Goal: Information Seeking & Learning: Learn about a topic

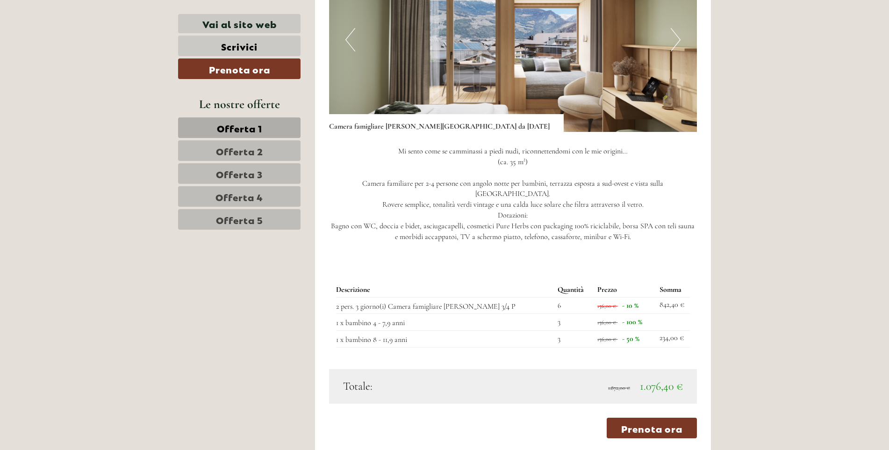
scroll to position [1263, 0]
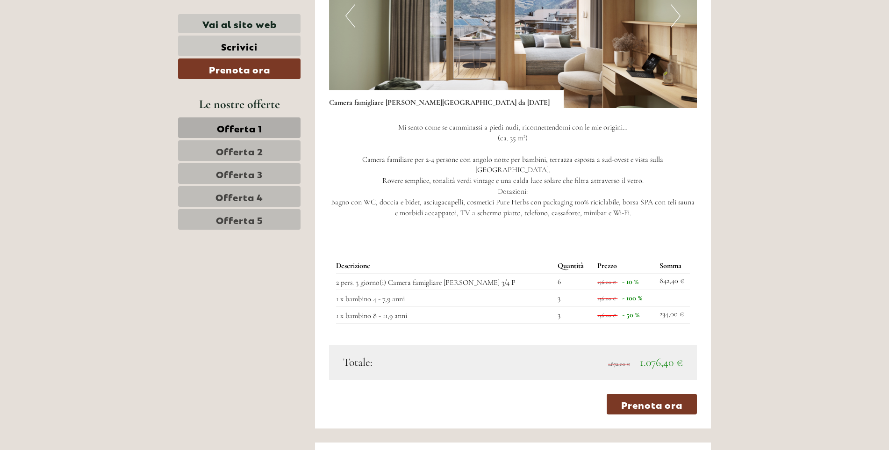
click at [270, 218] on link "Offerta 5" at bounding box center [239, 219] width 123 height 21
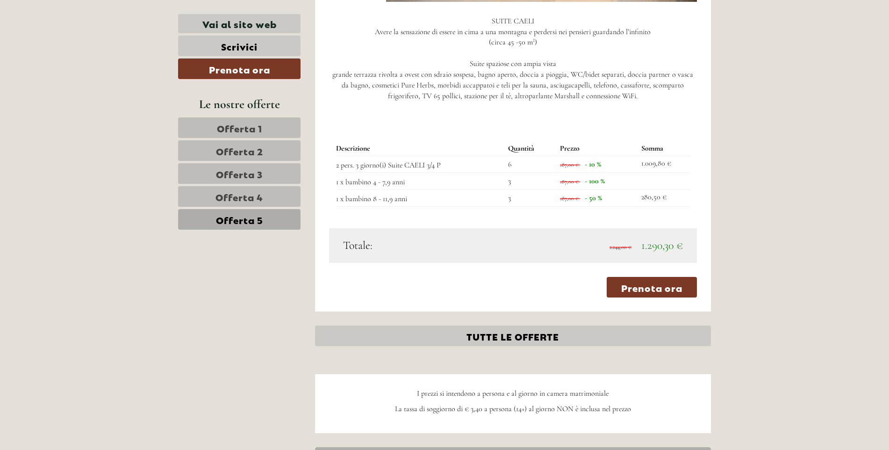
scroll to position [1484, 0]
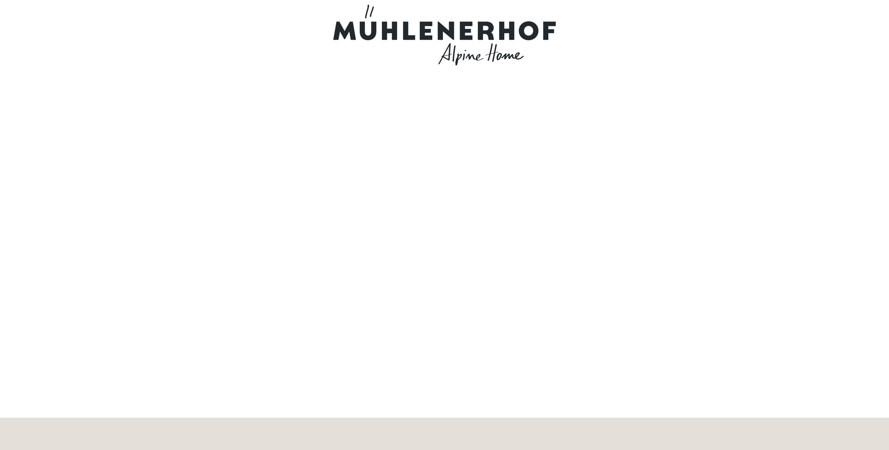
scroll to position [27, 0]
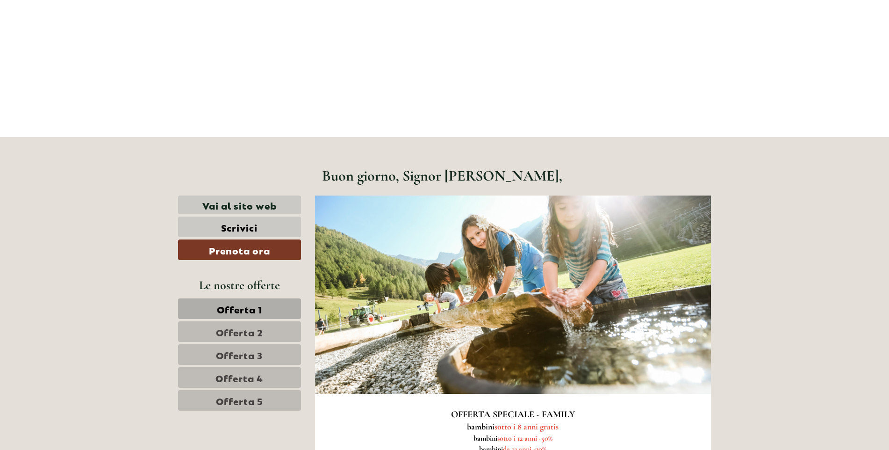
click at [246, 307] on span "Offerta 1" at bounding box center [239, 308] width 45 height 13
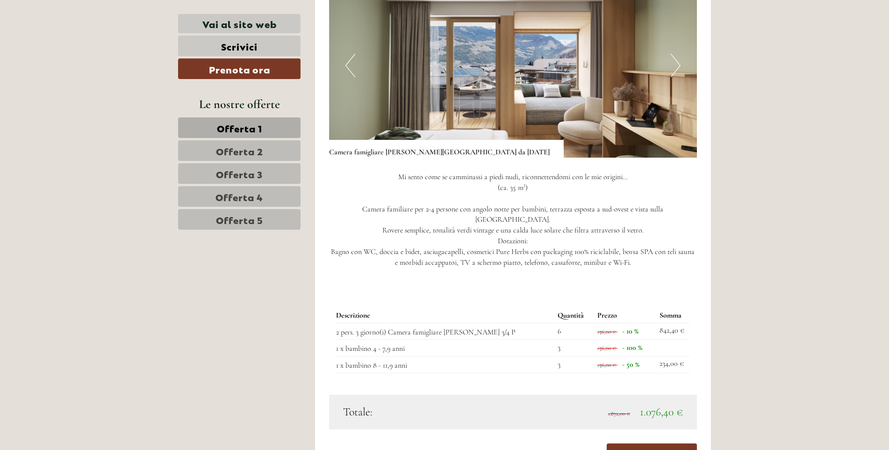
scroll to position [1344, 0]
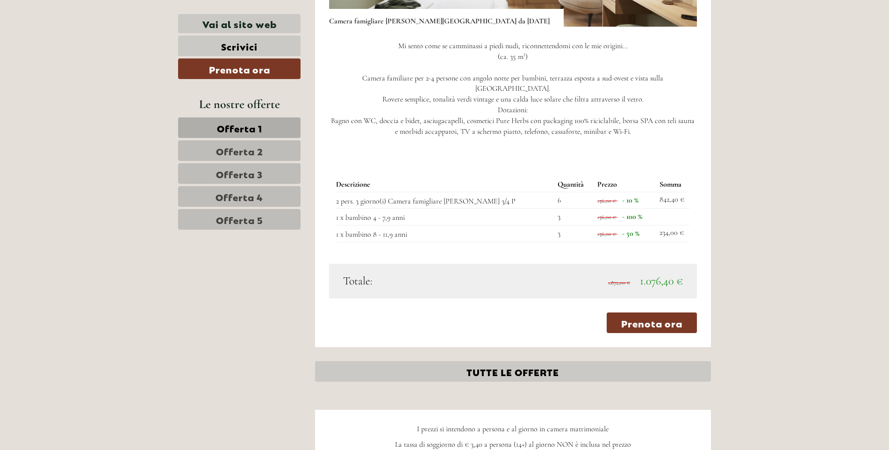
click at [254, 220] on span "Offerta 5" at bounding box center [239, 219] width 47 height 13
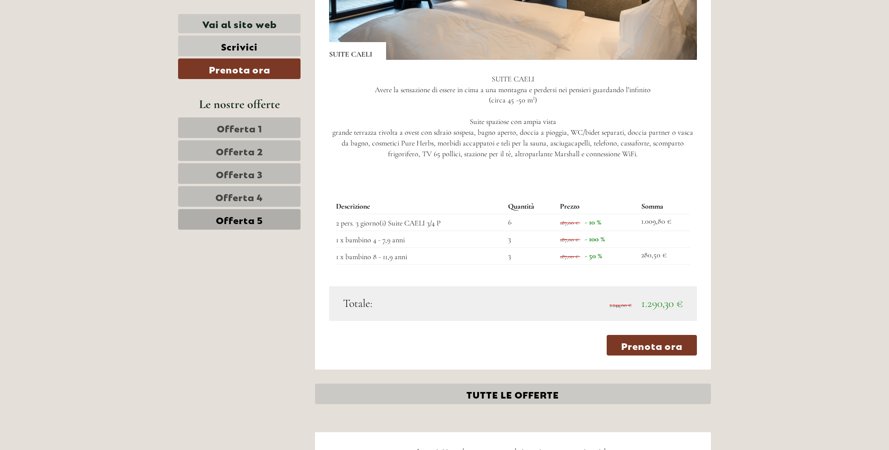
scroll to position [1297, 0]
